Goal: Use online tool/utility

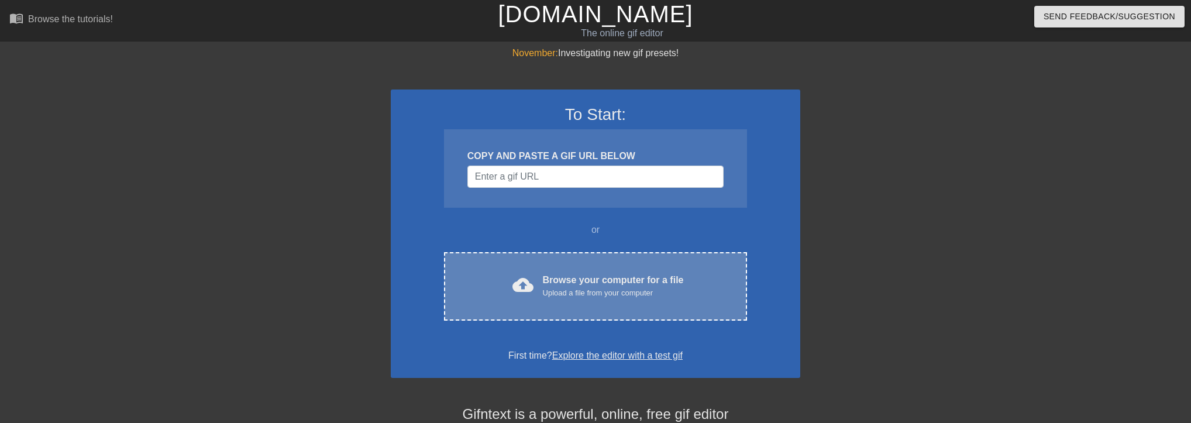
click at [568, 278] on div "Browse your computer for a file Upload a file from your computer" at bounding box center [613, 286] width 141 height 26
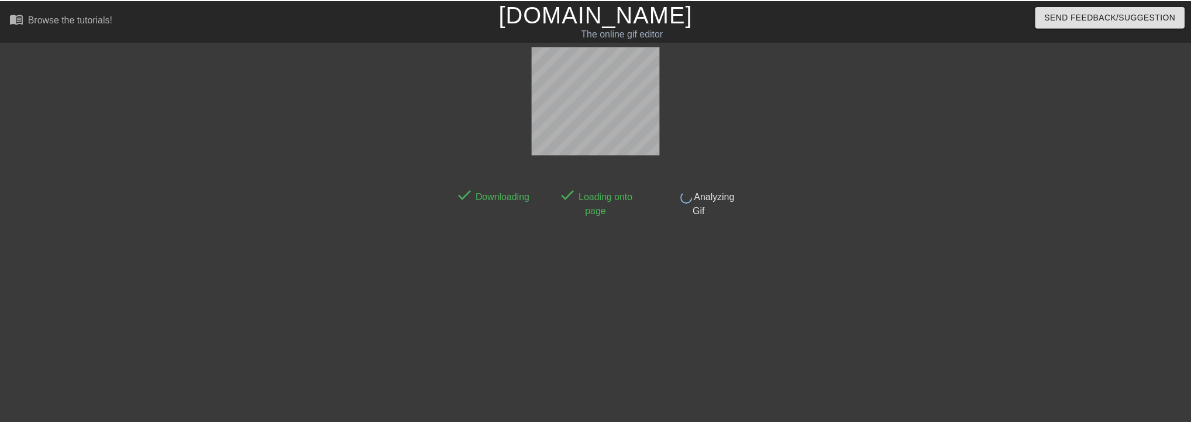
scroll to position [28, 0]
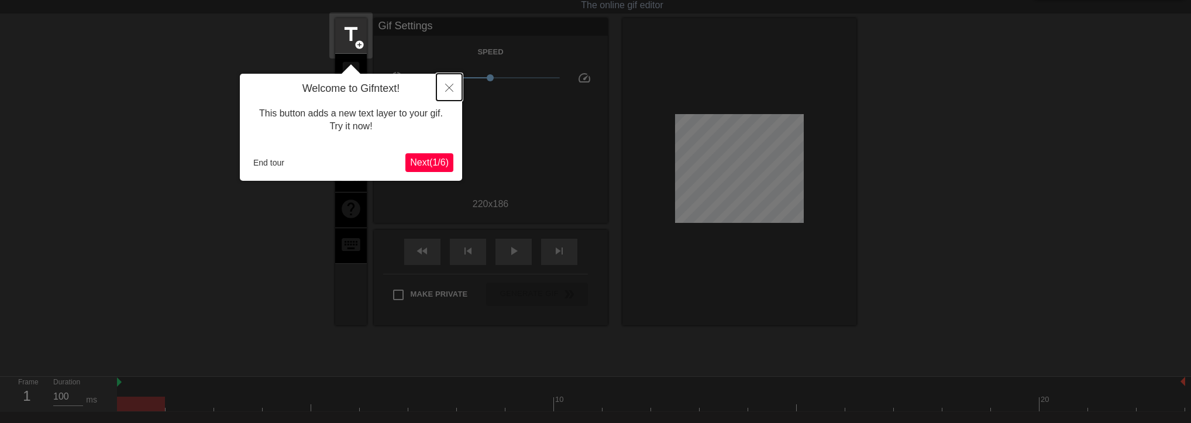
click at [449, 89] on icon "Close" at bounding box center [449, 88] width 8 height 8
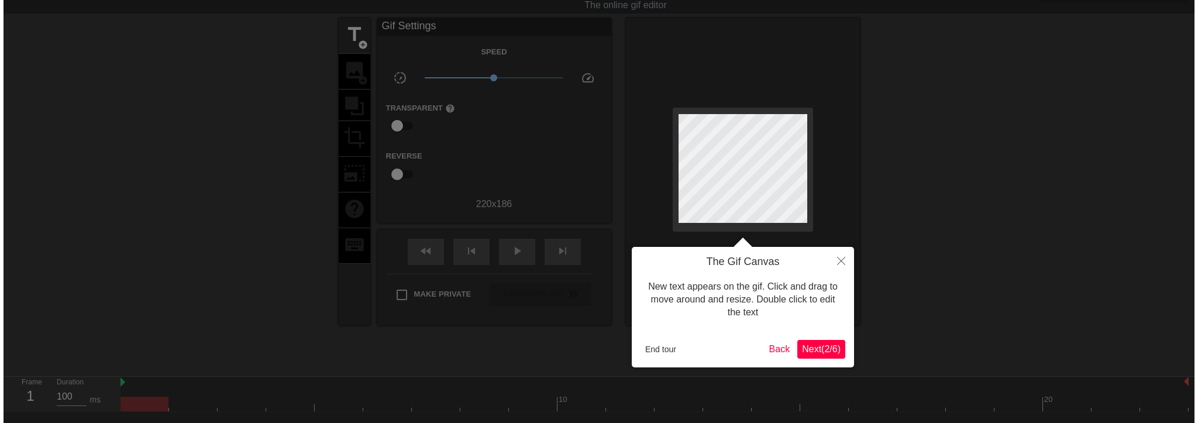
scroll to position [0, 0]
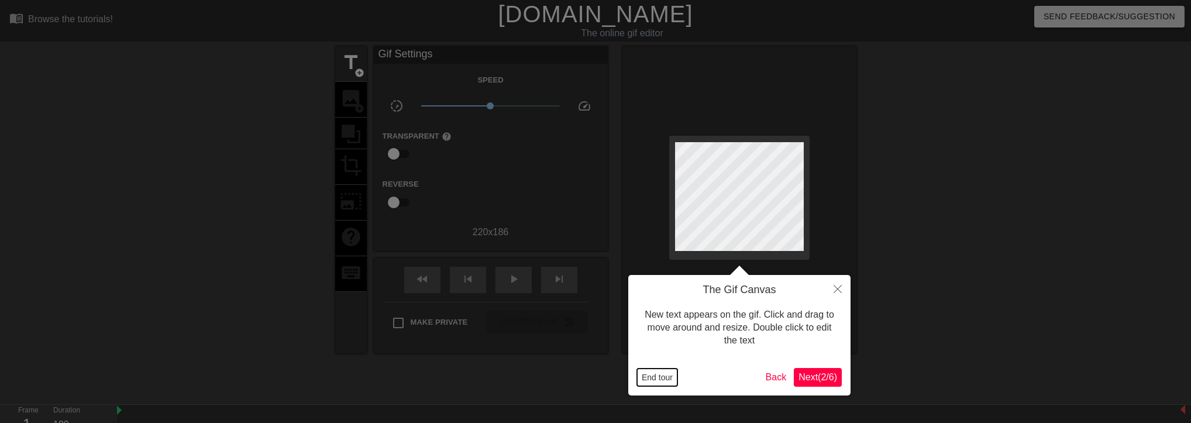
click at [660, 374] on button "End tour" at bounding box center [657, 377] width 40 height 18
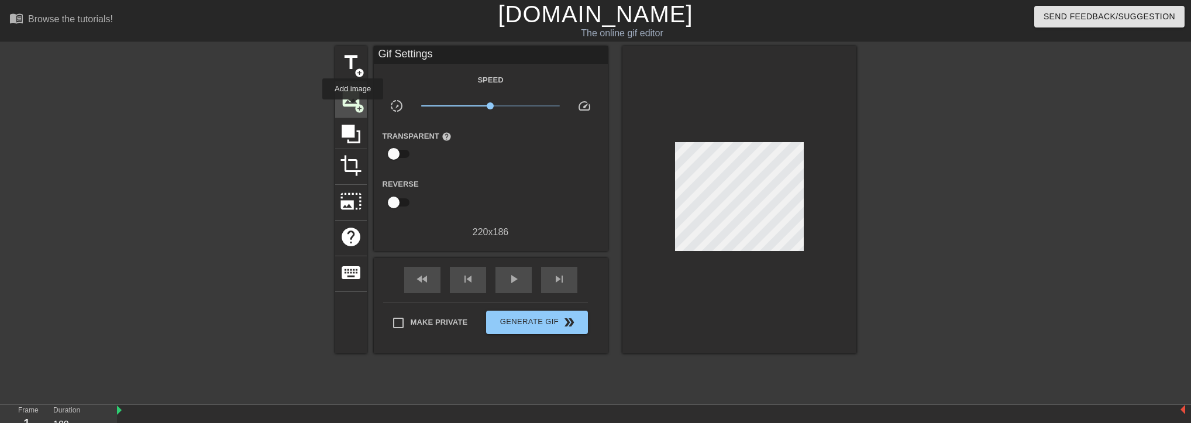
click at [353, 108] on span "image" at bounding box center [351, 98] width 22 height 22
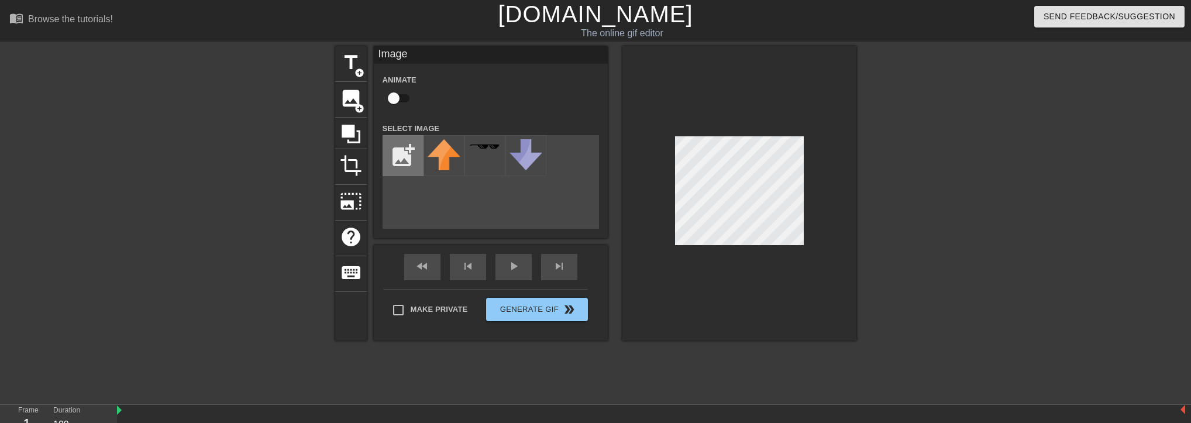
click at [402, 159] on input "file" at bounding box center [403, 156] width 40 height 40
type input "C:\fakepath\flamingtext_com-1902227264.png"
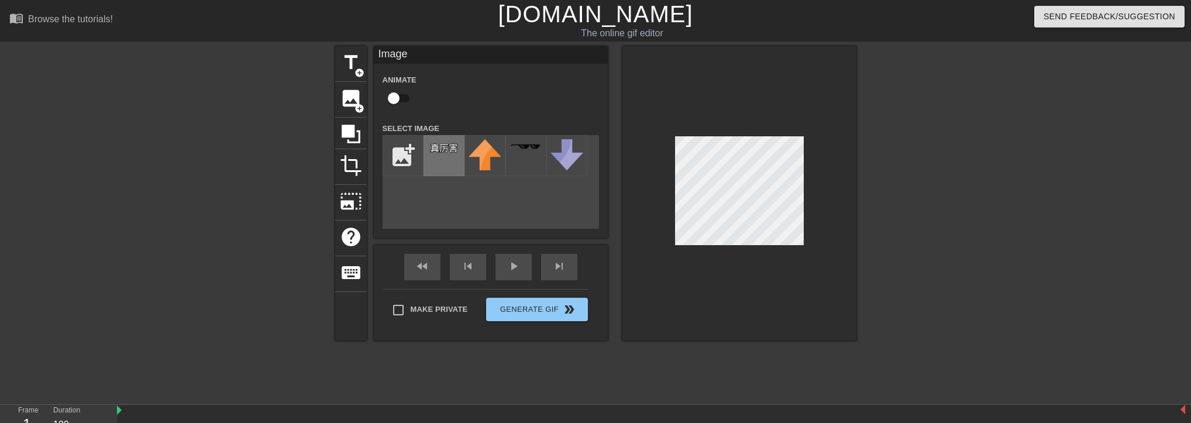
click at [429, 161] on div at bounding box center [443, 155] width 41 height 41
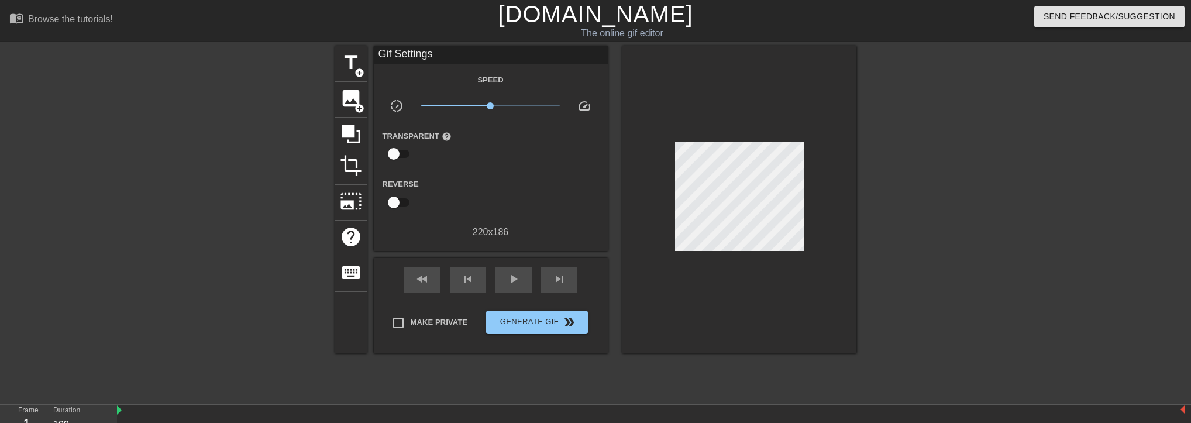
click at [894, 171] on div at bounding box center [957, 221] width 175 height 351
click at [404, 325] on input "Make Private" at bounding box center [398, 323] width 25 height 25
checkbox input "true"
click at [512, 328] on span "Generate Gif double_arrow" at bounding box center [537, 322] width 92 height 14
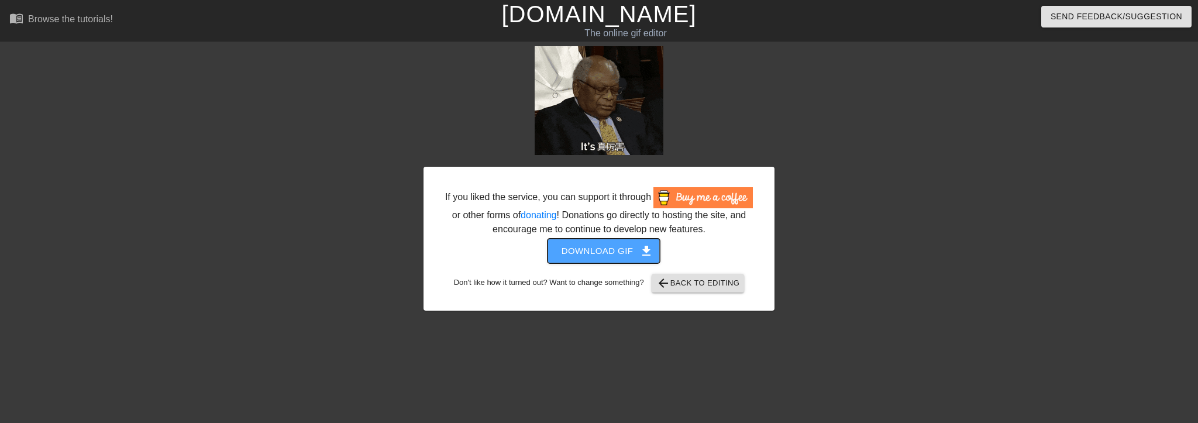
click at [626, 254] on span "Download gif get_app" at bounding box center [603, 250] width 85 height 15
